Goal: Navigation & Orientation: Find specific page/section

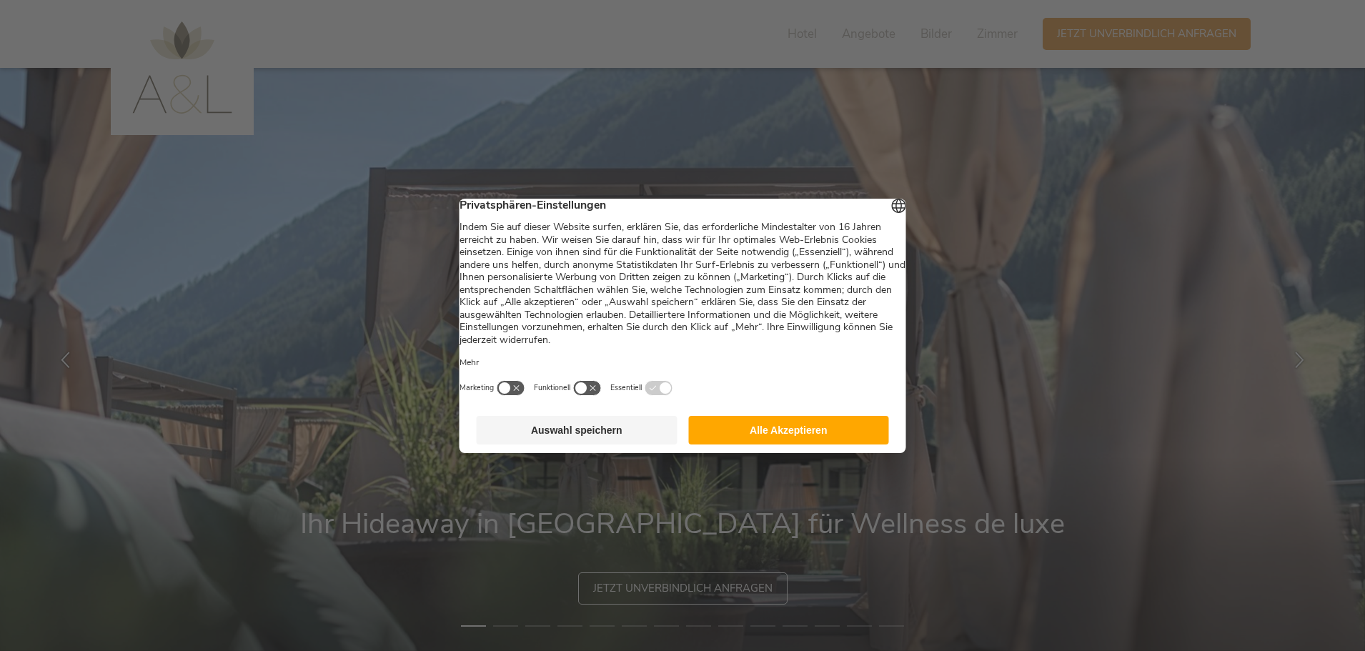
click at [607, 442] on button "Auswahl speichern" at bounding box center [577, 430] width 201 height 29
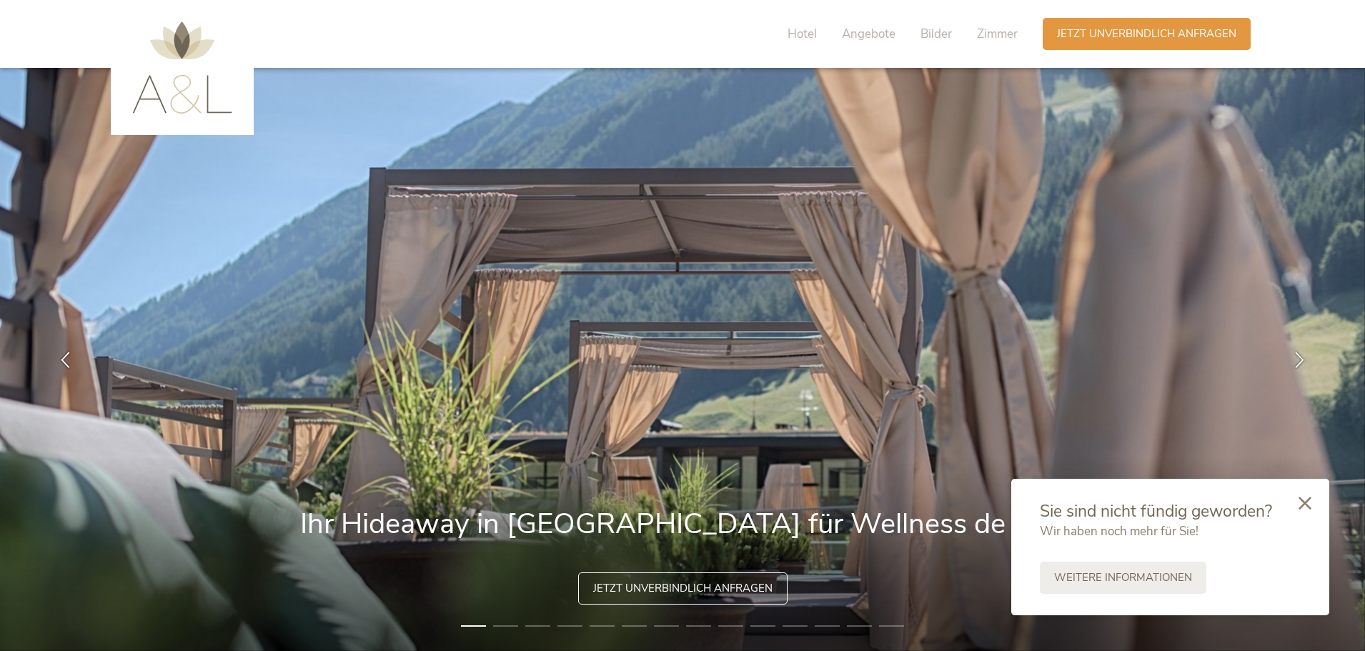
click at [219, 93] on img at bounding box center [182, 67] width 100 height 92
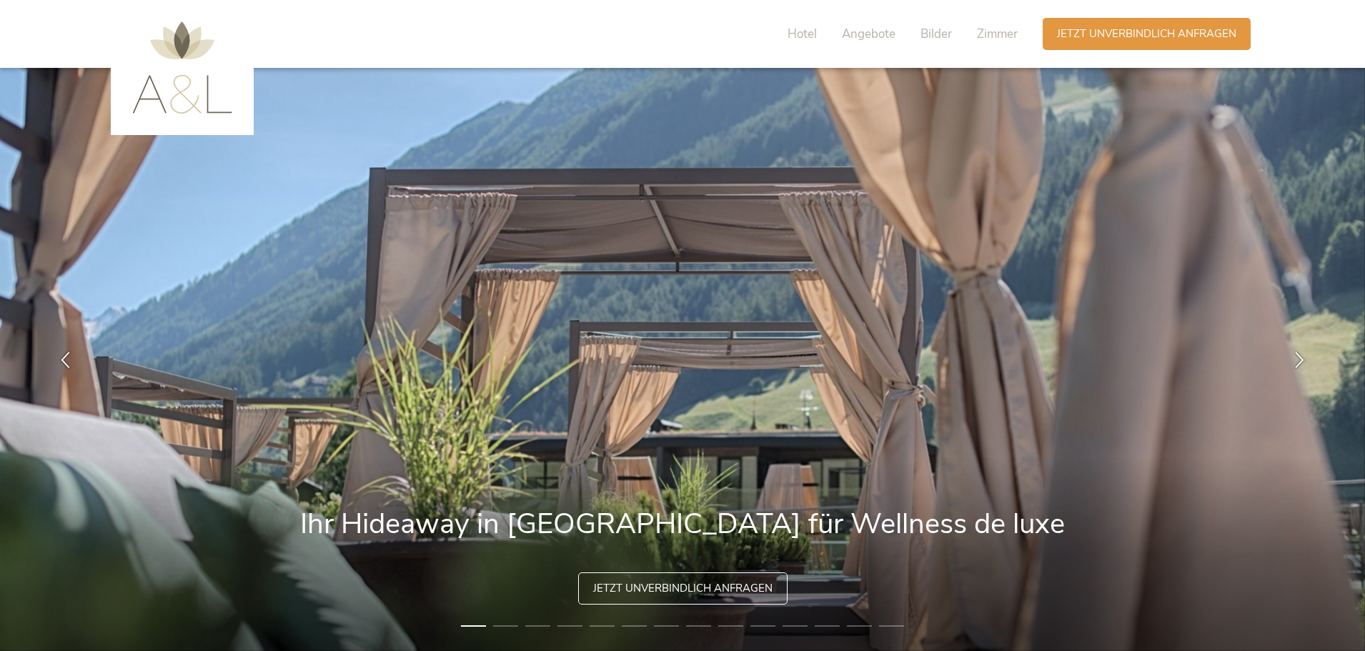
click at [786, 29] on div "Hotel Angebote Bilder Zimmer" at bounding box center [906, 34] width 273 height 32
click at [799, 31] on span "Hotel" at bounding box center [801, 34] width 29 height 16
